Goal: Check status: Check status

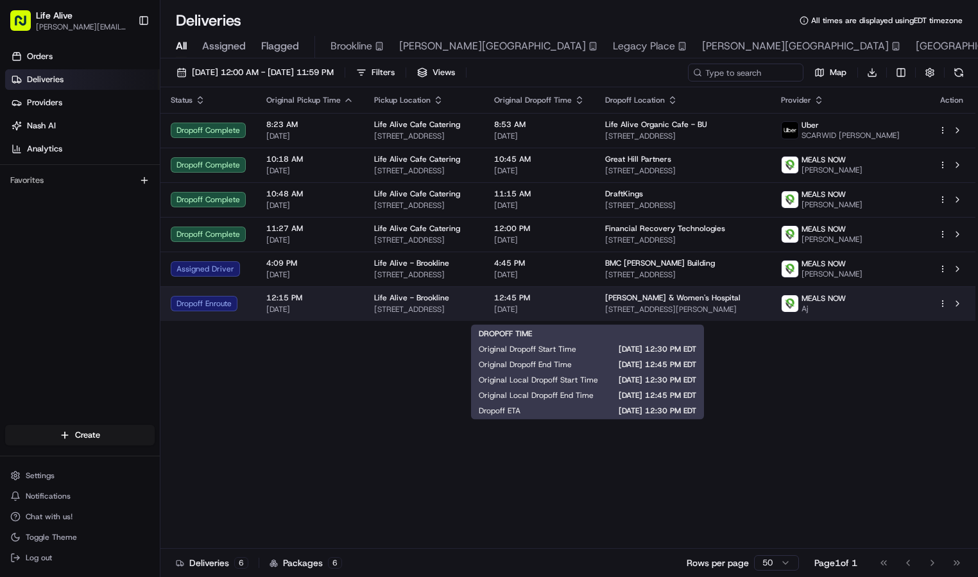
click at [585, 311] on div "12:45 PM [DATE]" at bounding box center [539, 304] width 91 height 22
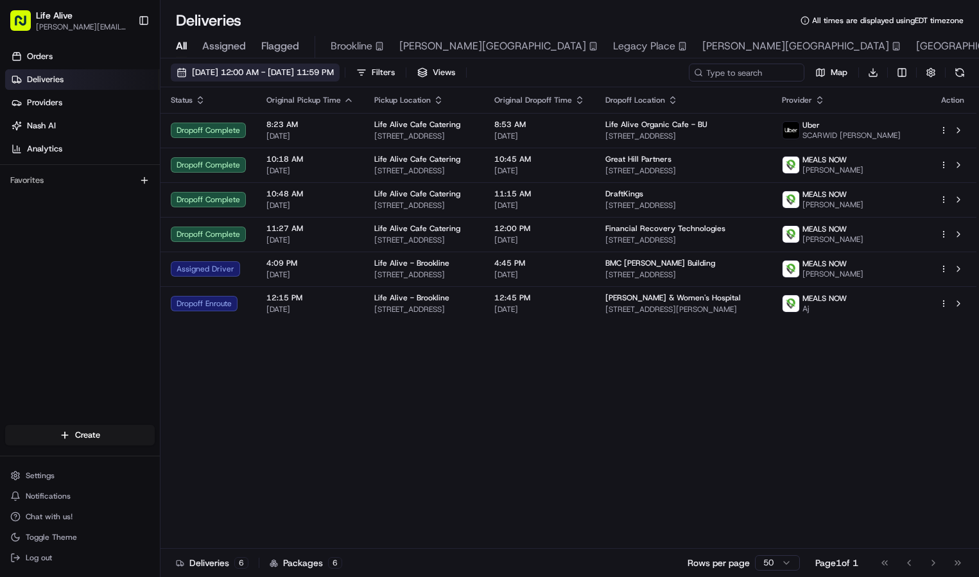
click at [334, 69] on span "[DATE] 12:00 AM - [DATE] 11:59 PM" at bounding box center [263, 73] width 142 height 12
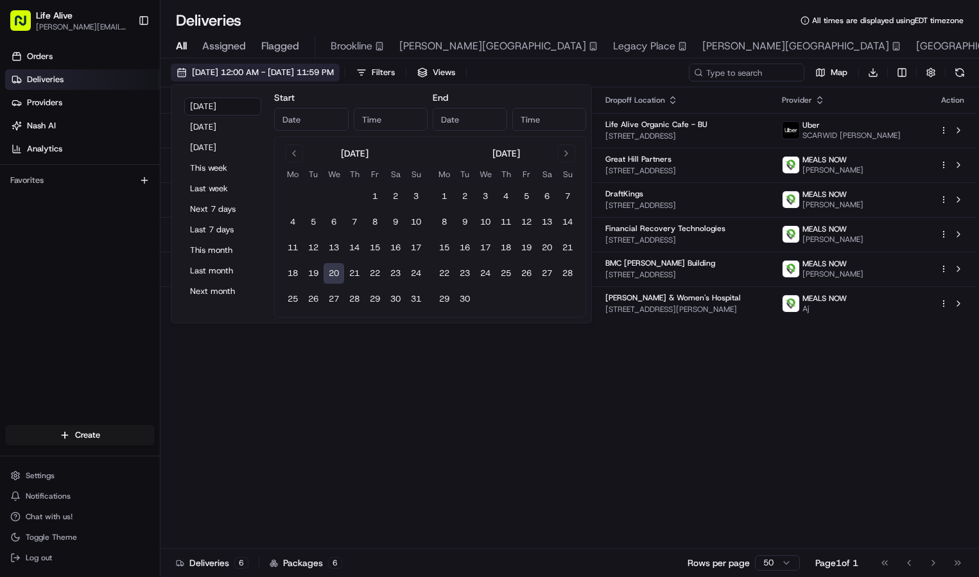
type input "[DATE]"
type input "12:00 AM"
type input "[DATE]"
type input "11:59 PM"
click at [218, 214] on button "Next 7 days" at bounding box center [222, 209] width 77 height 18
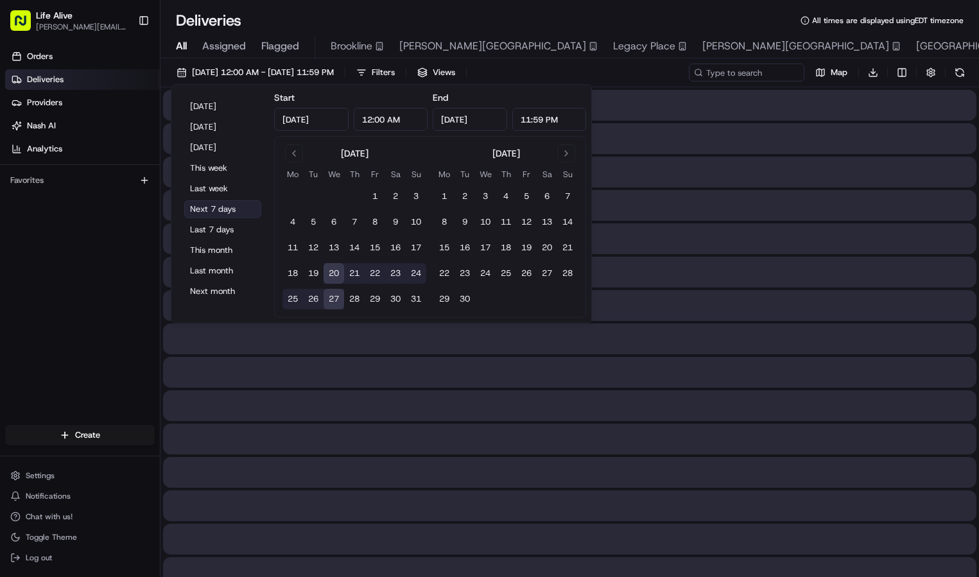
type input "[DATE]"
click at [424, 458] on div at bounding box center [569, 472] width 813 height 31
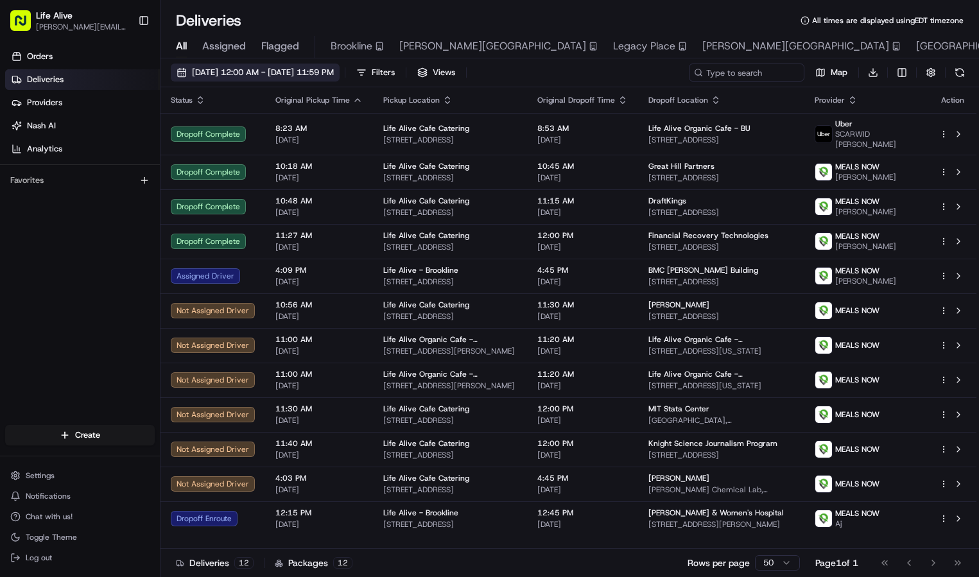
click at [267, 68] on span "[DATE] 12:00 AM - [DATE] 11:59 PM" at bounding box center [263, 73] width 142 height 12
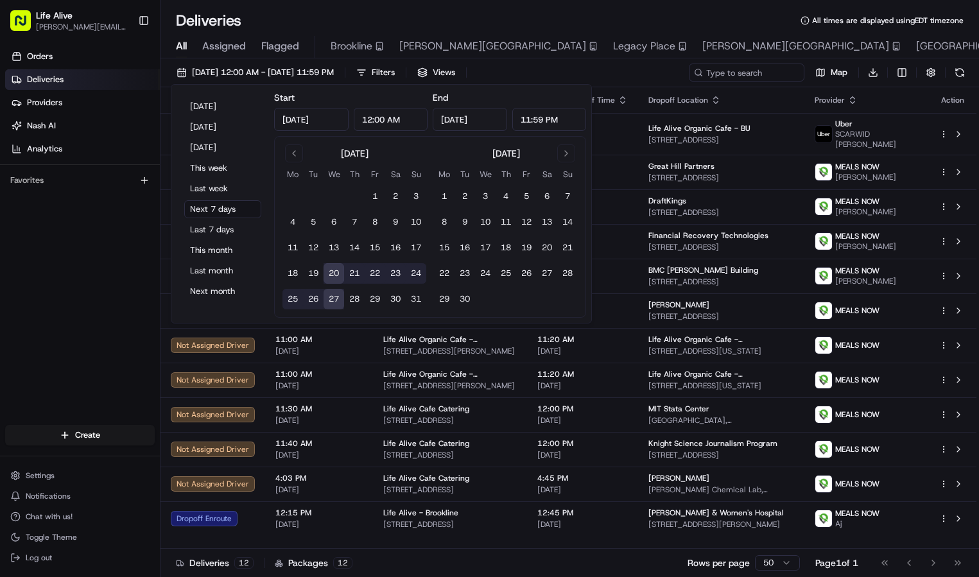
click at [313, 294] on button "26" at bounding box center [313, 299] width 21 height 21
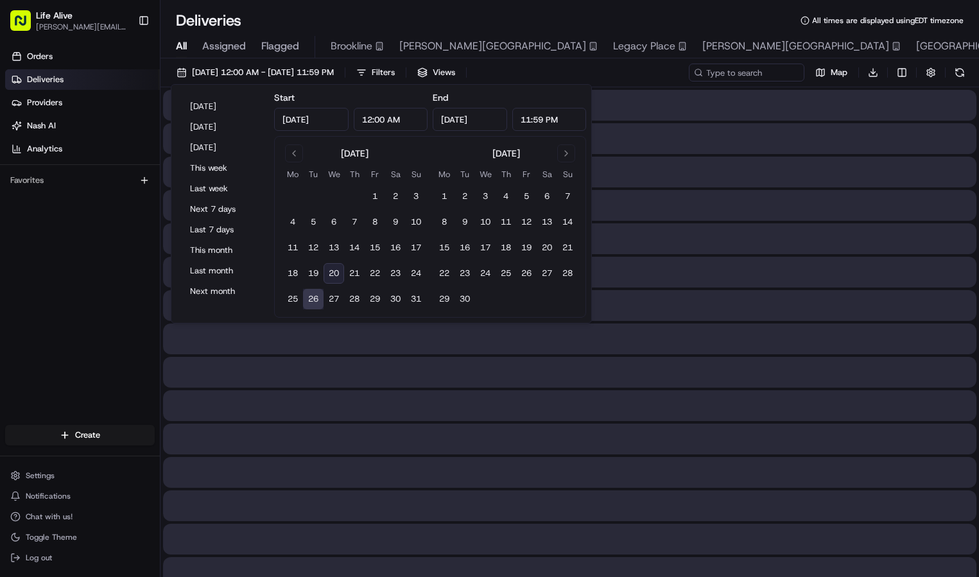
type input "[DATE]"
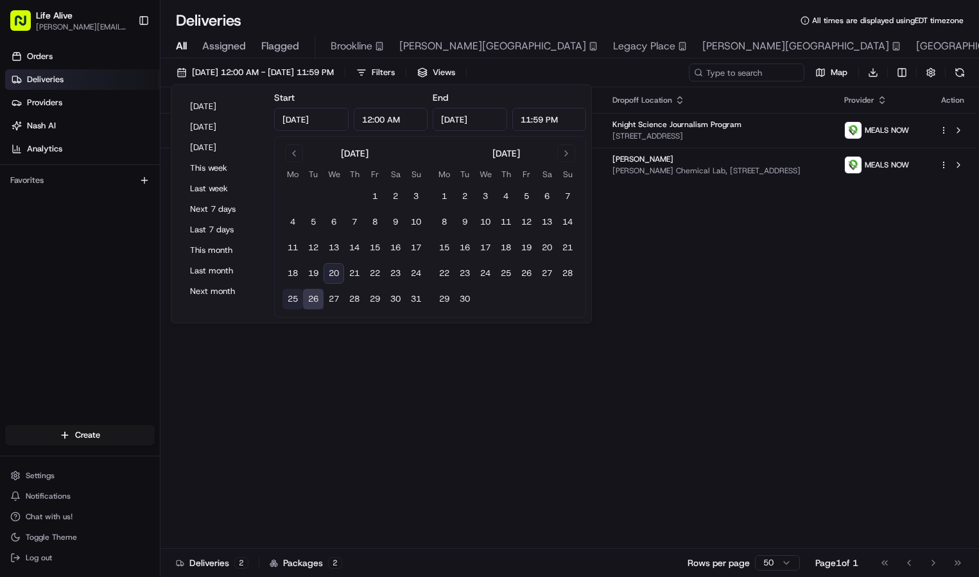
click at [296, 297] on button "25" at bounding box center [292, 299] width 21 height 21
type input "[DATE]"
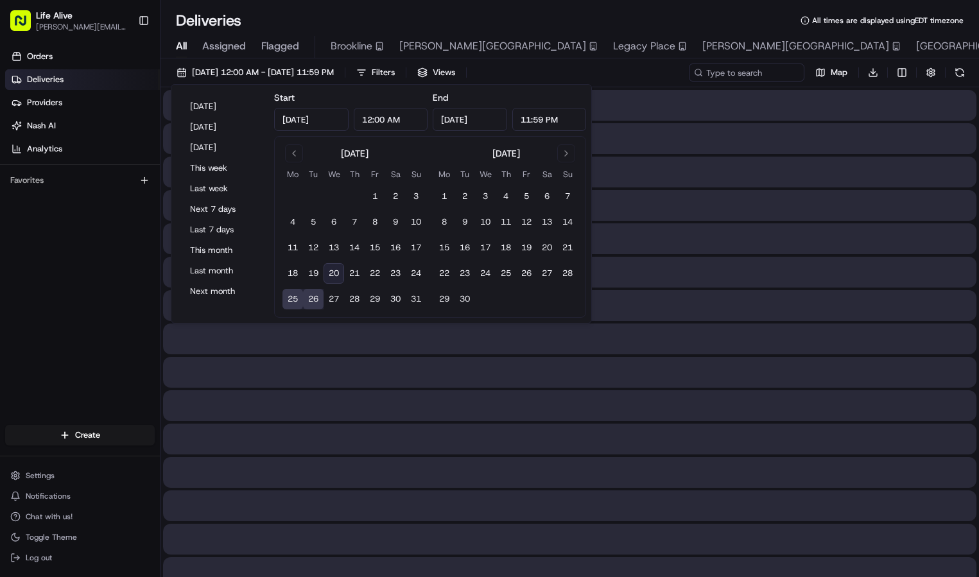
click at [296, 297] on button "25" at bounding box center [292, 299] width 21 height 21
type input "[DATE]"
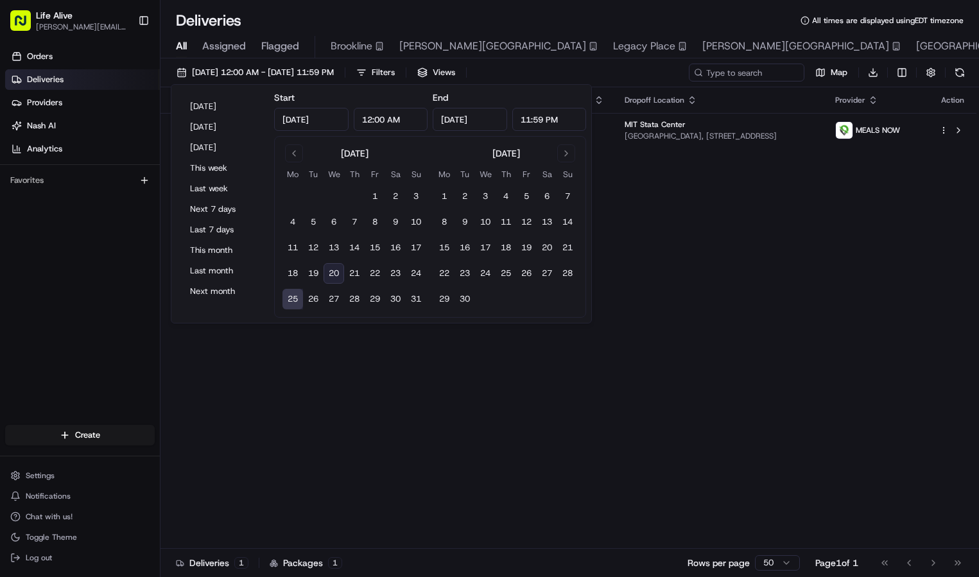
click at [321, 365] on div "Status Original Pickup Time Pickup Location Original Dropoff Time Dropoff Locat…" at bounding box center [568, 318] width 816 height 462
